Goal: Information Seeking & Learning: Learn about a topic

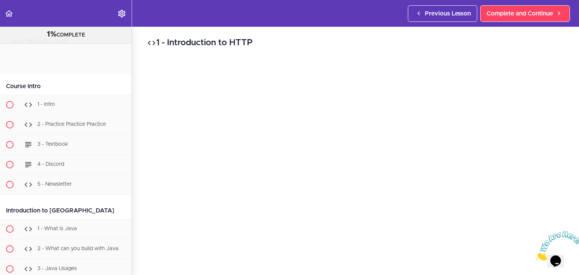
scroll to position [7430, 0]
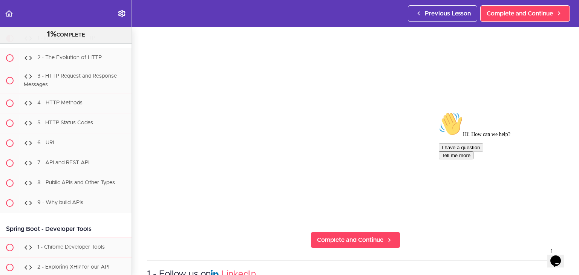
click at [439, 112] on icon "Chat attention grabber" at bounding box center [439, 112] width 0 height 0
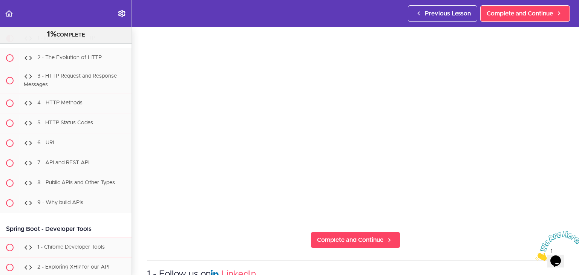
drag, startPoint x: 576, startPoint y: 232, endPoint x: 1105, endPoint y: 453, distance: 573.4
click at [535, 256] on icon "Close" at bounding box center [535, 259] width 0 height 6
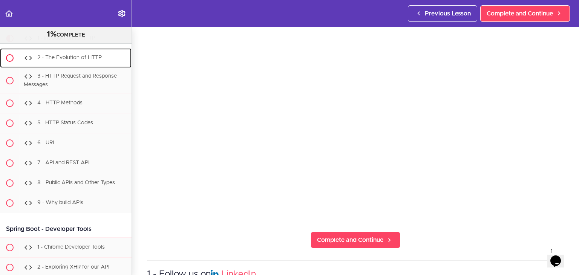
click at [103, 66] on div "2 - The Evolution of HTTP" at bounding box center [76, 58] width 112 height 17
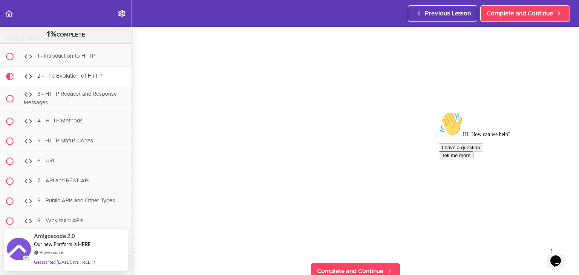
scroll to position [63, 0]
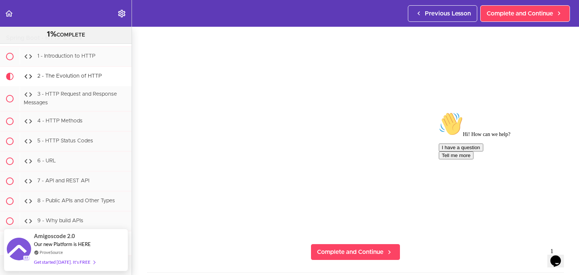
click at [558, 112] on div at bounding box center [507, 112] width 136 height 0
click at [439, 112] on icon "Chat attention grabber" at bounding box center [439, 112] width 0 height 0
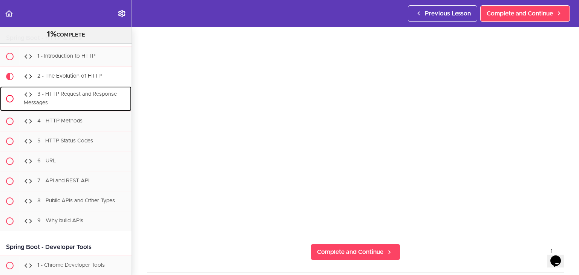
click at [69, 106] on span "3 - HTTP Request and Response Messages" at bounding box center [70, 99] width 93 height 14
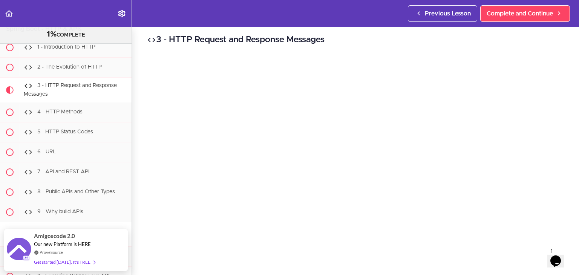
scroll to position [2, 0]
